Goal: Communication & Community: Answer question/provide support

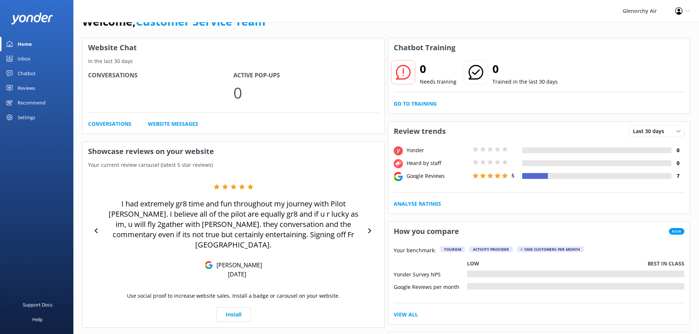
scroll to position [37, 0]
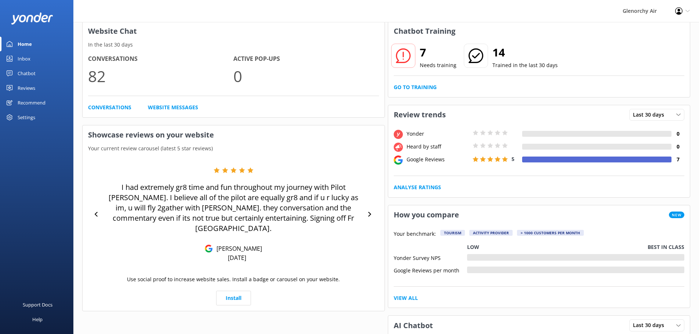
click at [23, 74] on div "Chatbot" at bounding box center [27, 73] width 18 height 15
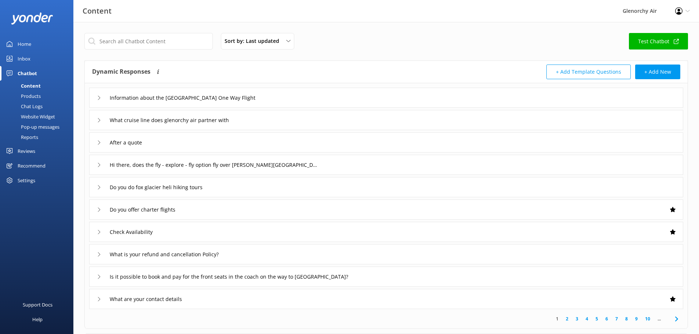
click at [24, 59] on div "Inbox" at bounding box center [24, 58] width 13 height 15
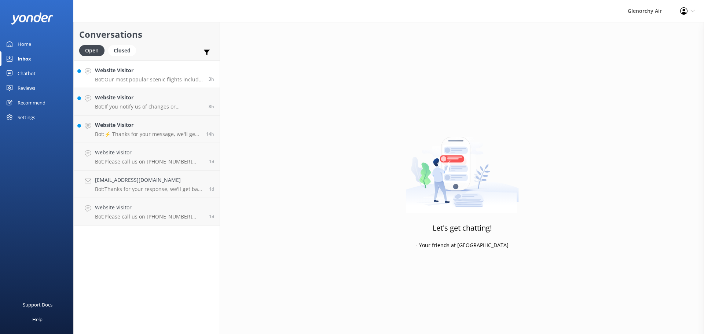
click at [180, 84] on link "Website Visitor Bot: Our most popular scenic flights include: - Milford Sound F…" at bounding box center [147, 75] width 146 height 28
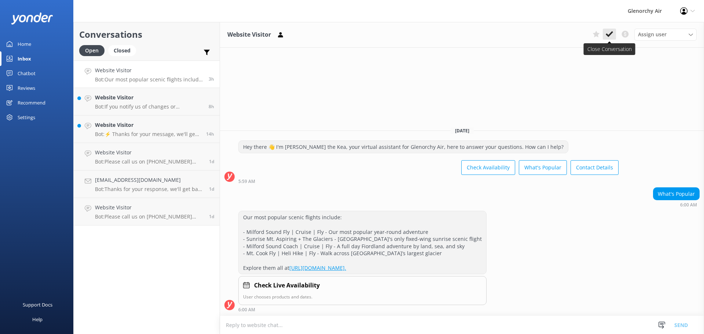
click at [607, 36] on icon at bounding box center [609, 33] width 7 height 7
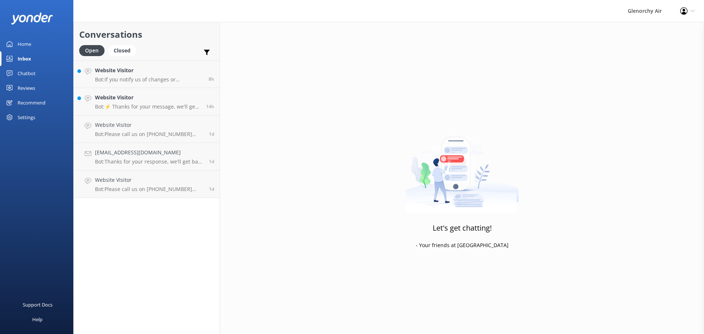
click at [148, 99] on h4 "Website Visitor" at bounding box center [148, 98] width 106 height 8
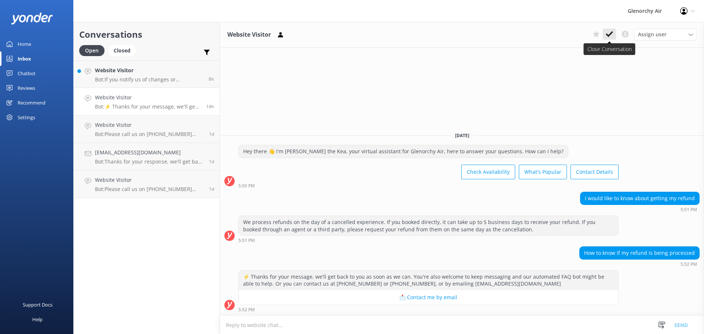
click at [610, 36] on icon at bounding box center [609, 33] width 7 height 7
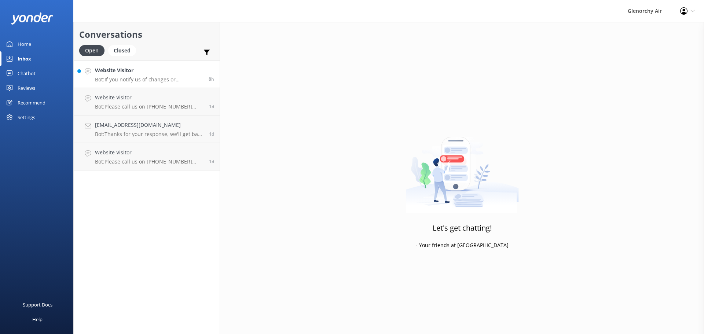
click at [116, 82] on p "Bot: If you notify us of changes or cancellations more than 24 hours prior to d…" at bounding box center [149, 79] width 108 height 7
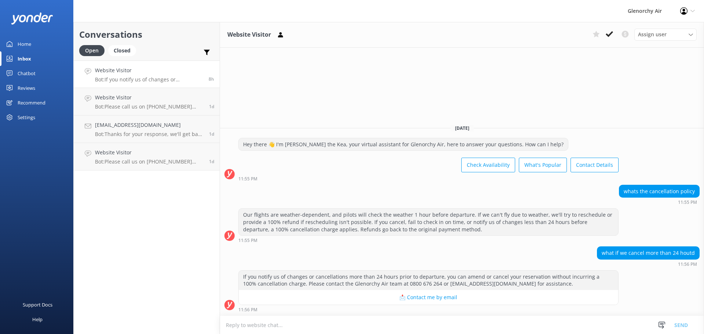
click at [611, 41] on div "Website Visitor Assign user [PERSON_NAME] [PERSON_NAME] [PERSON_NAME] Customer …" at bounding box center [462, 35] width 484 height 26
click at [607, 38] on button at bounding box center [609, 34] width 13 height 11
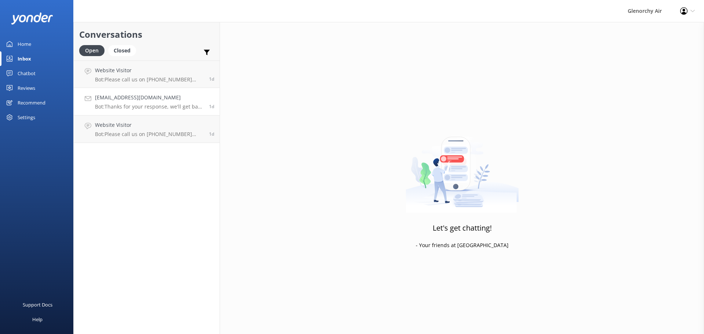
click at [178, 97] on h4 "[EMAIL_ADDRESS][DOMAIN_NAME]" at bounding box center [149, 98] width 109 height 8
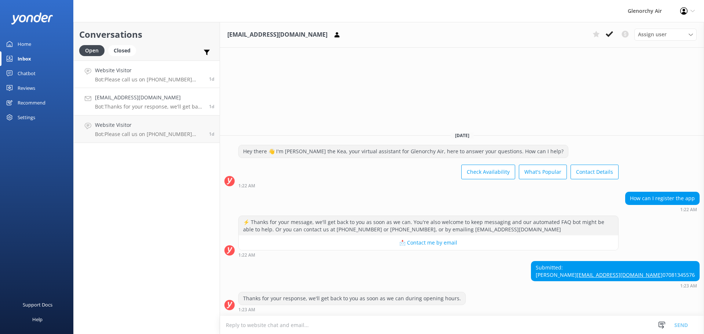
click at [182, 83] on p "Bot: Please call us on [PHONE_NUMBER] hour before your scheduled flight time on…" at bounding box center [149, 79] width 109 height 7
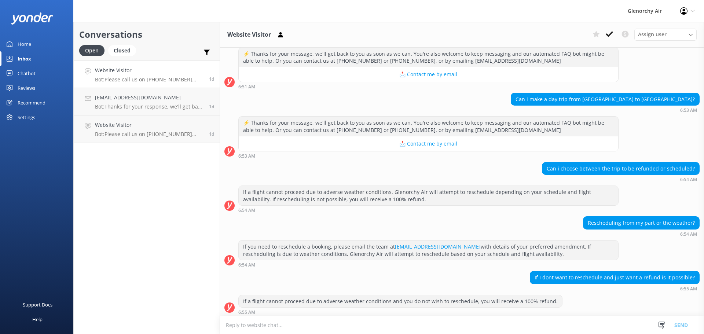
scroll to position [27, 0]
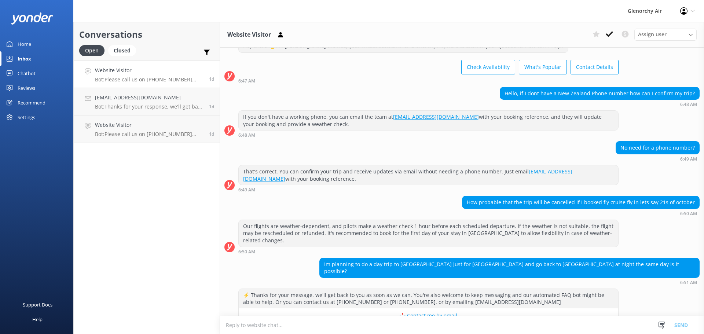
drag, startPoint x: 290, startPoint y: 136, endPoint x: 282, endPoint y: 69, distance: 66.9
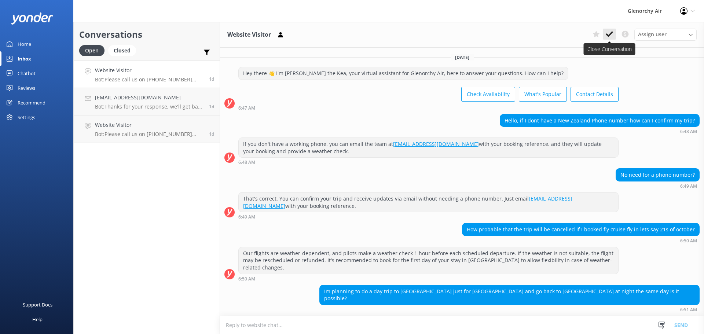
click at [607, 37] on icon at bounding box center [609, 33] width 7 height 7
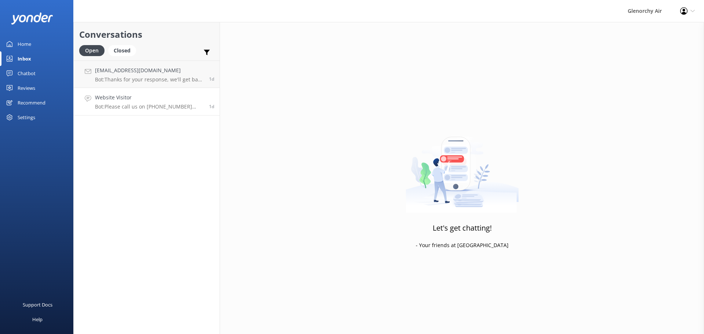
click at [121, 101] on h4 "Website Visitor" at bounding box center [149, 98] width 109 height 8
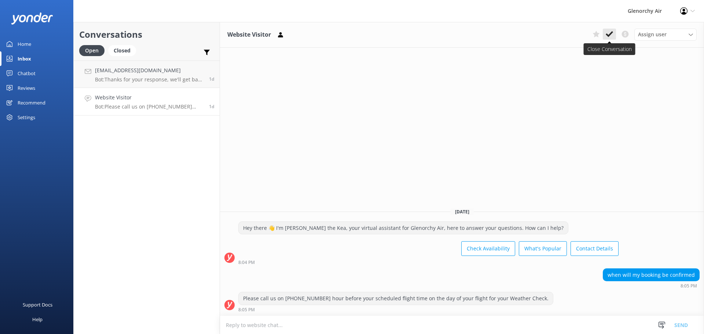
click at [607, 32] on icon at bounding box center [609, 33] width 7 height 7
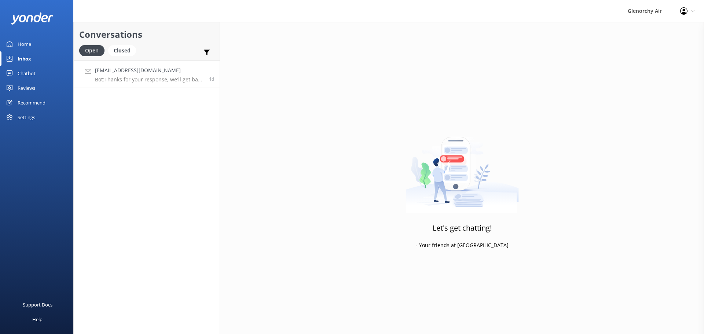
click at [176, 74] on h4 "[EMAIL_ADDRESS][DOMAIN_NAME]" at bounding box center [149, 70] width 109 height 8
